Goal: Task Accomplishment & Management: Use online tool/utility

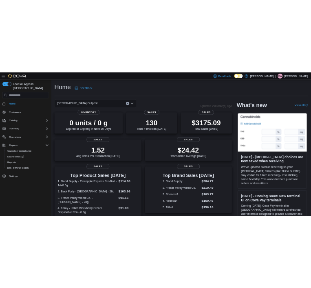
scroll to position [187, 0]
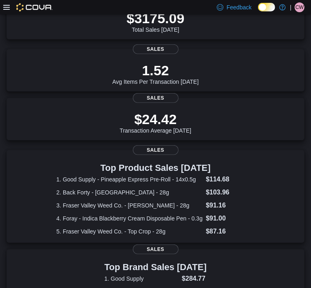
click at [8, 8] on icon at bounding box center [6, 7] width 7 height 7
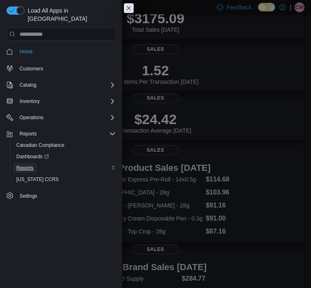
click at [27, 165] on span "Reports" at bounding box center [24, 168] width 17 height 7
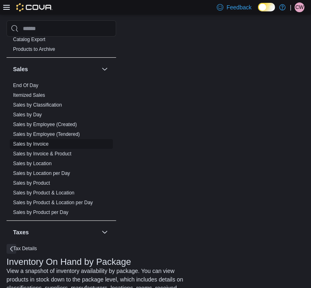
scroll to position [561, 0]
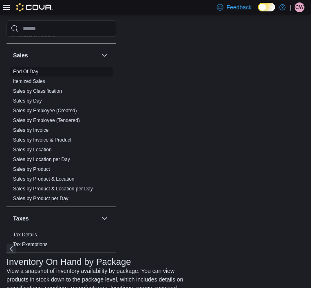
click at [27, 74] on span "End Of Day" at bounding box center [61, 72] width 103 height 10
click at [29, 71] on link "End Of Day" at bounding box center [25, 72] width 25 height 6
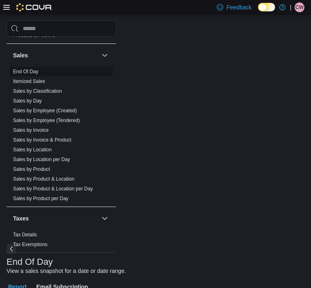
scroll to position [4, 0]
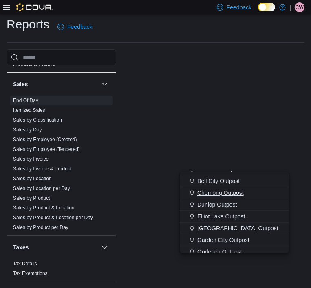
scroll to position [37, 0]
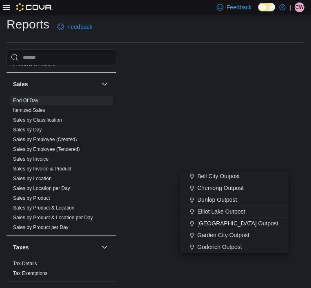
click at [222, 225] on span "[GEOGRAPHIC_DATA] Outpost" at bounding box center [237, 224] width 81 height 8
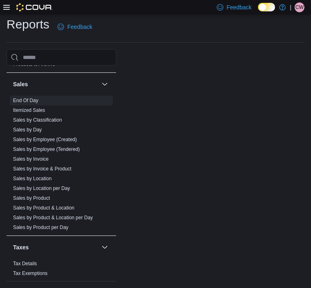
click at [5, 6] on icon at bounding box center [6, 7] width 7 height 7
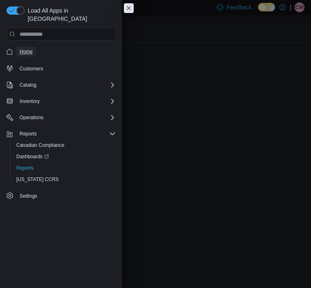
click at [26, 47] on span "Home" at bounding box center [26, 52] width 13 height 10
